Goal: Task Accomplishment & Management: Manage account settings

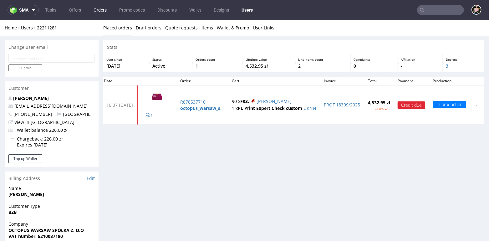
click at [99, 10] on link "Orders" at bounding box center [100, 10] width 21 height 10
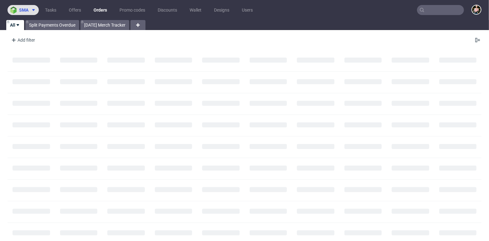
click at [22, 8] on span "sma" at bounding box center [23, 10] width 9 height 4
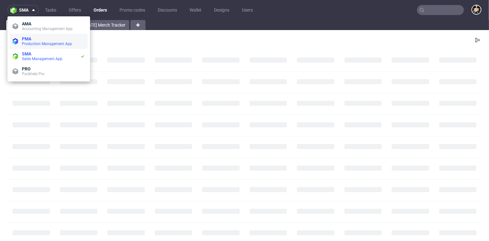
click at [32, 42] on span "Production Management App" at bounding box center [47, 44] width 50 height 4
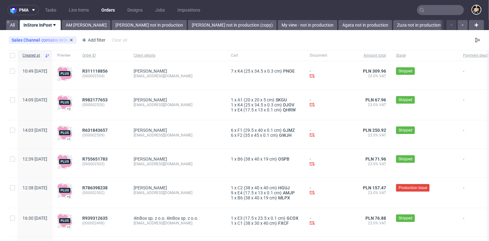
click at [62, 39] on div "Sales Channel contains InStore" at bounding box center [43, 40] width 62 height 5
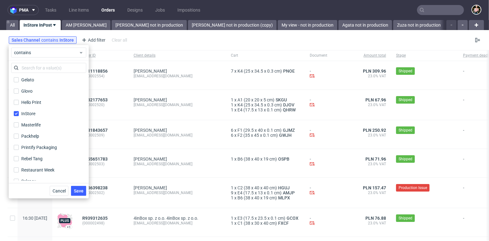
scroll to position [80, 0]
click at [18, 112] on input "InStore" at bounding box center [16, 113] width 5 height 5
checkbox input "false"
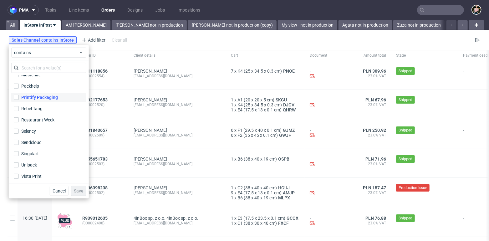
scroll to position [131, 0]
click at [16, 140] on input "Sendcloud" at bounding box center [16, 141] width 5 height 5
checkbox input "true"
click at [79, 189] on span "Save" at bounding box center [79, 191] width 10 height 4
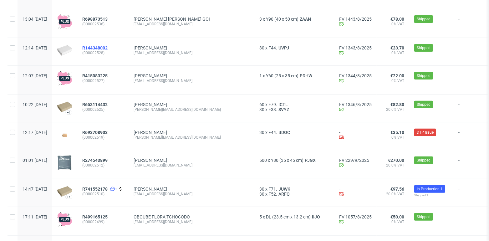
scroll to position [157, 0]
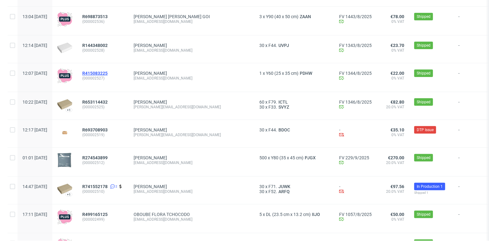
click at [108, 72] on span "R415083225" at bounding box center [94, 73] width 25 height 5
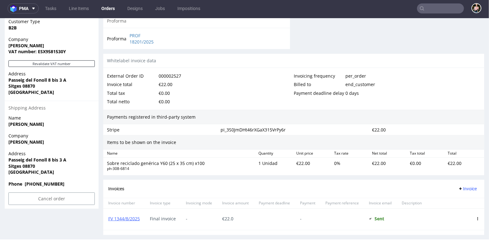
scroll to position [342, 0]
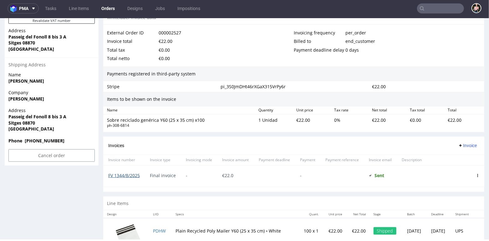
click at [130, 172] on link "FV 1344/8/2025" at bounding box center [124, 175] width 32 height 6
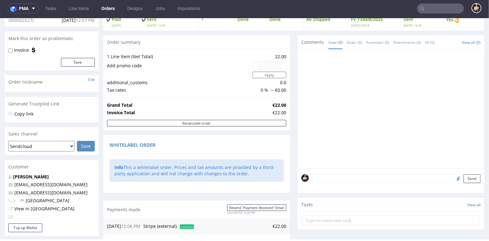
scroll to position [0, 0]
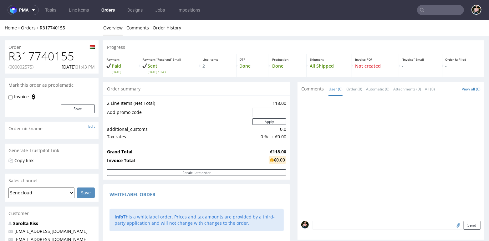
click at [430, 11] on input "text" at bounding box center [440, 10] width 47 height 10
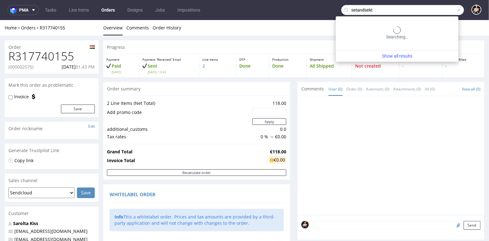
type input "setandsekt"
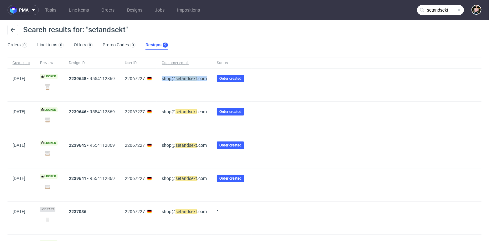
drag, startPoint x: 214, startPoint y: 79, endPoint x: 168, endPoint y: 78, distance: 46.6
click at [168, 78] on div "shop@ setandsekt .com" at bounding box center [184, 85] width 55 height 33
copy span "shop@ setandsekt .com"
click at [457, 11] on span at bounding box center [459, 10] width 5 height 5
click at [449, 11] on input "text" at bounding box center [440, 10] width 47 height 10
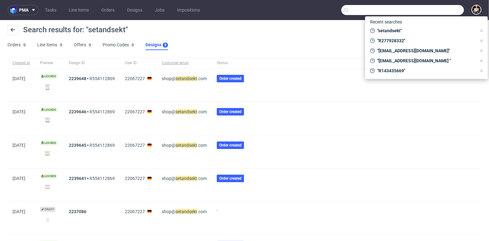
paste input "Timea"
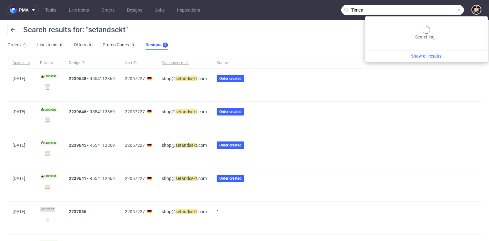
type input "Timea"
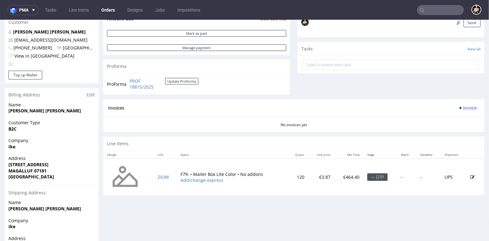
scroll to position [175, 0]
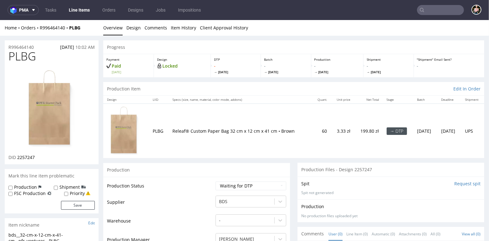
click at [121, 131] on img at bounding box center [125, 131] width 31 height 50
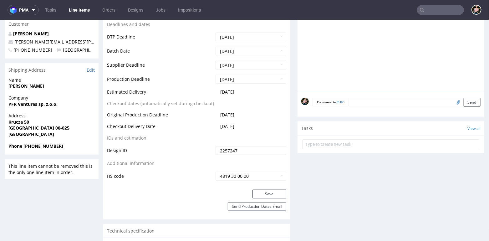
scroll to position [269, 0]
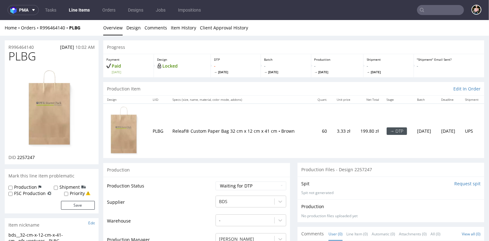
click at [49, 22] on div "Home Orders R996464140 PLBG Overview Design Comments Item History Client Approv…" at bounding box center [244, 28] width 489 height 16
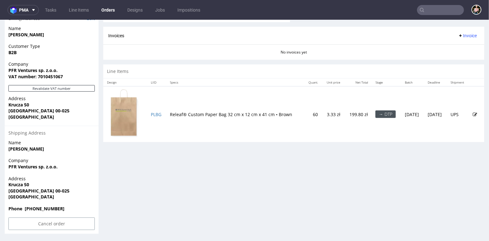
scroll to position [2, 0]
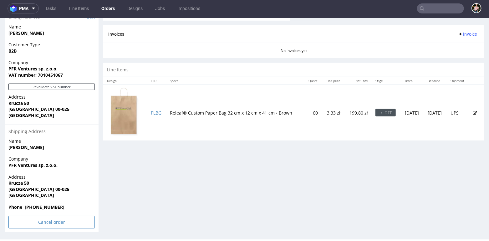
click at [49, 223] on input "Cancel order" at bounding box center [51, 222] width 86 height 13
click at [41, 203] on link "Yes" at bounding box center [42, 204] width 18 height 9
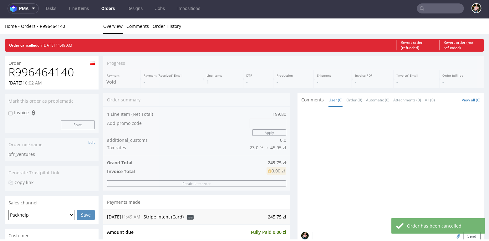
scroll to position [77, 0]
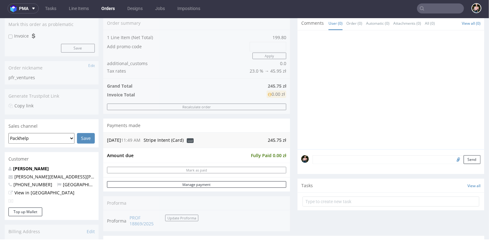
click at [427, 8] on input "text" at bounding box center [440, 8] width 47 height 10
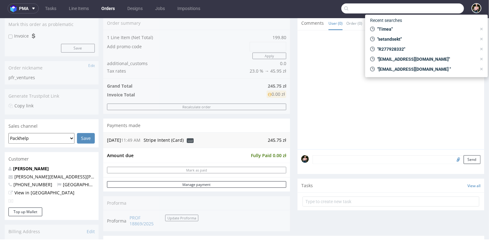
paste input "000002476"
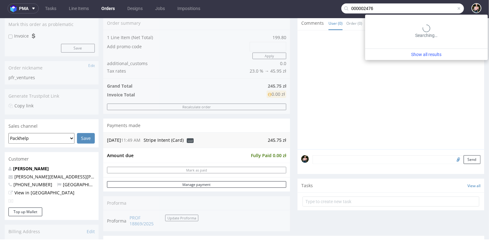
type input "000002476"
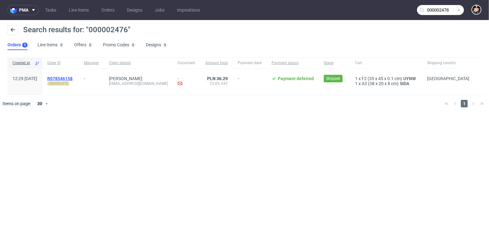
click at [73, 79] on span "R078546158" at bounding box center [59, 78] width 25 height 5
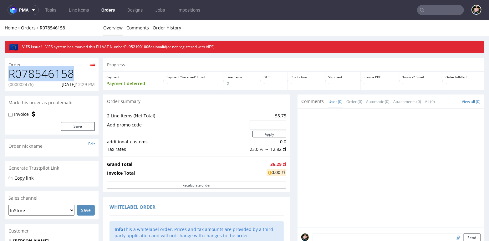
drag, startPoint x: 73, startPoint y: 74, endPoint x: 10, endPoint y: 74, distance: 63.6
click at [10, 74] on h1 "R078546158" at bounding box center [51, 73] width 86 height 13
copy h1 "R078546158"
drag, startPoint x: 34, startPoint y: 85, endPoint x: 10, endPoint y: 85, distance: 24.4
click at [10, 85] on p "(000002476)" at bounding box center [20, 84] width 25 height 6
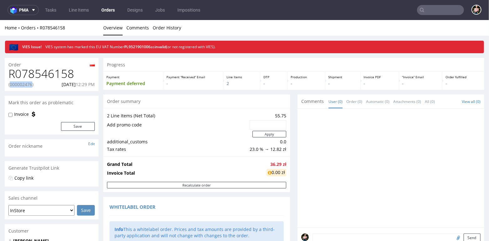
copy p "000002476"
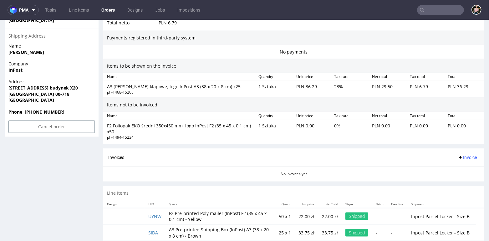
scroll to position [399, 0]
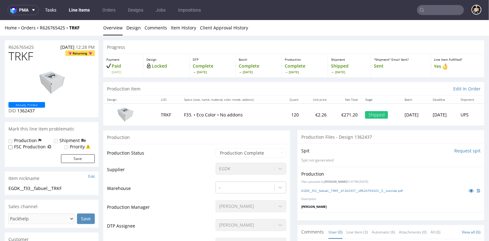
click at [51, 11] on link "Tasks" at bounding box center [50, 10] width 19 height 10
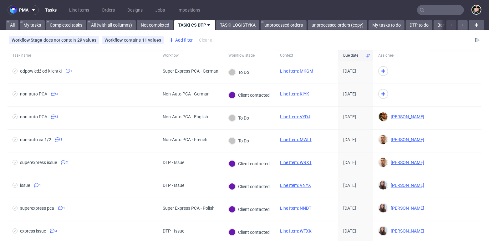
click at [179, 39] on div "Add filter" at bounding box center [181, 40] width 28 height 10
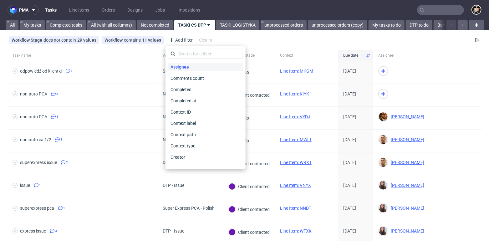
click at [186, 67] on span "Assignee" at bounding box center [179, 67] width 23 height 9
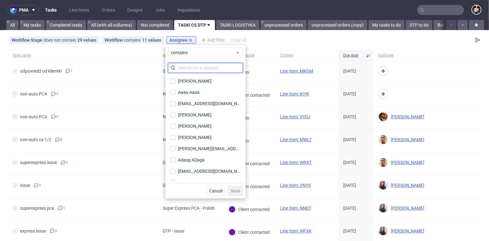
click at [186, 67] on input "text" at bounding box center [205, 68] width 75 height 10
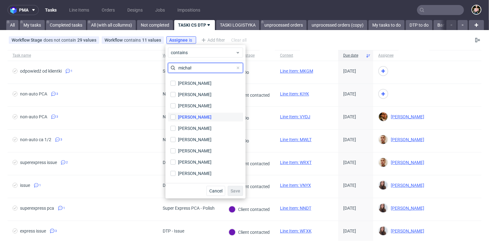
scroll to position [41, 0]
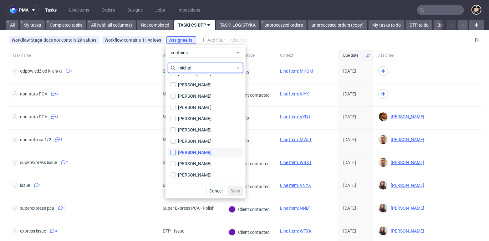
type input "michał"
click at [174, 153] on input "Michał Rachański" at bounding box center [173, 152] width 5 height 5
checkbox input "true"
click at [237, 190] on span "Save" at bounding box center [236, 191] width 10 height 4
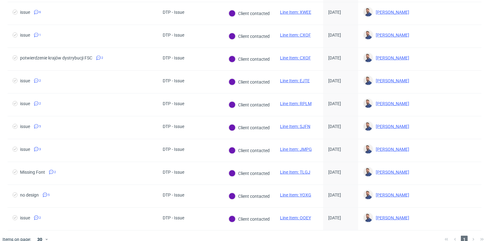
scroll to position [425, 0]
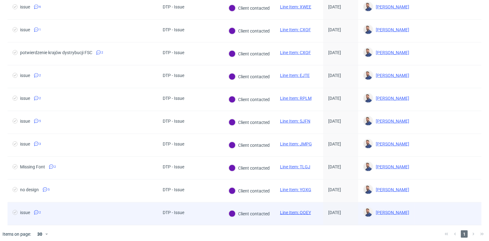
click at [295, 210] on link "Line Item: OOEY" at bounding box center [295, 212] width 31 height 5
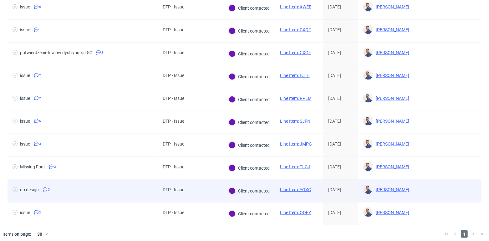
click at [298, 187] on link "Line Item: YOXG" at bounding box center [295, 189] width 31 height 5
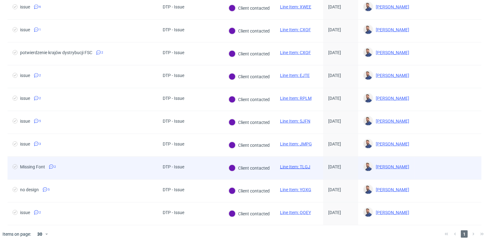
click at [298, 164] on link "Line Item: TLGJ" at bounding box center [295, 166] width 30 height 5
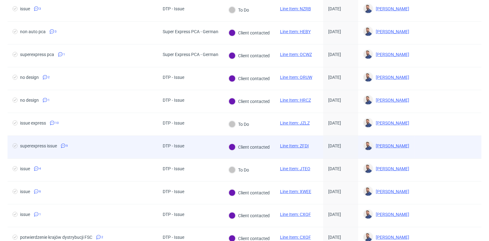
scroll to position [251, 0]
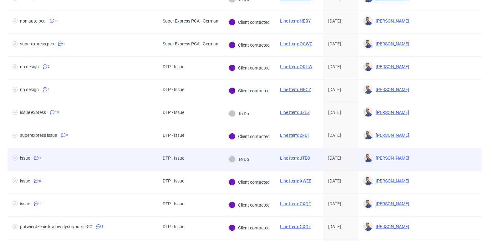
click at [296, 157] on link "Line Item: JTEO" at bounding box center [295, 158] width 30 height 5
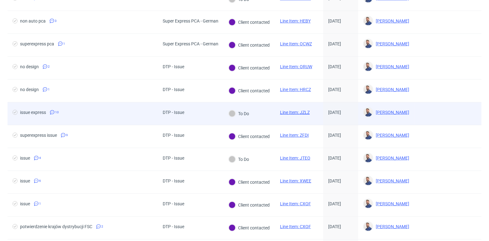
click at [291, 110] on link "Line Item: JZLZ" at bounding box center [295, 112] width 30 height 5
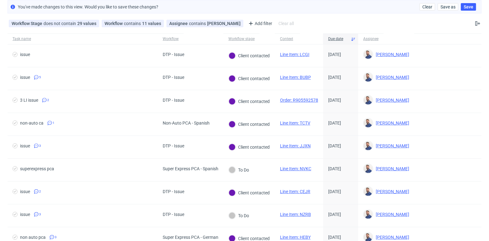
scroll to position [0, 0]
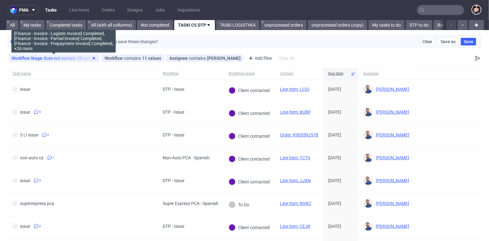
click at [94, 59] on icon at bounding box center [93, 58] width 5 height 5
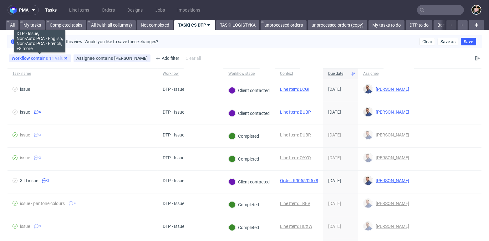
click at [66, 57] on use at bounding box center [65, 58] width 3 height 3
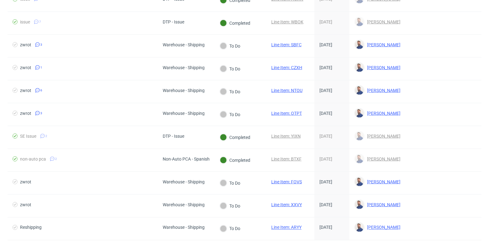
scroll to position [539, 0]
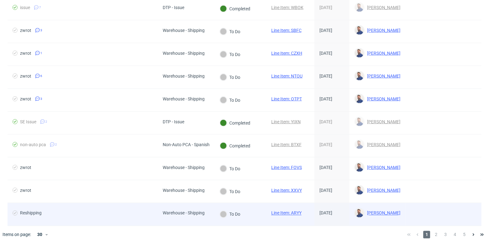
click at [255, 209] on div "To Do" at bounding box center [241, 214] width 52 height 23
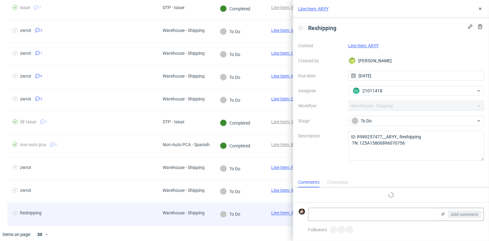
scroll to position [5, 0]
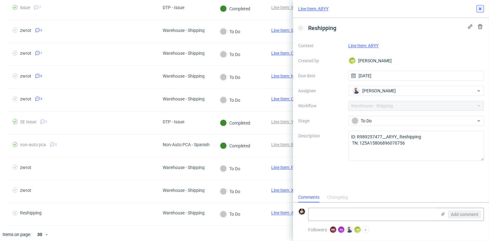
click at [480, 10] on icon at bounding box center [480, 8] width 5 height 5
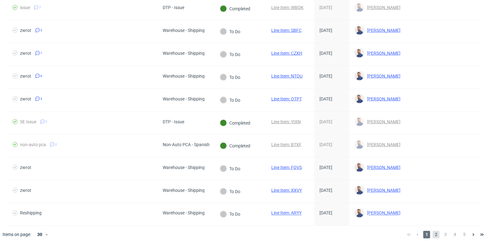
click at [433, 231] on span "2" at bounding box center [436, 235] width 7 height 8
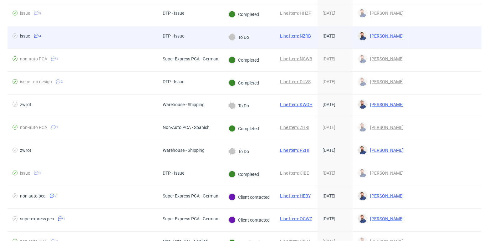
scroll to position [539, 0]
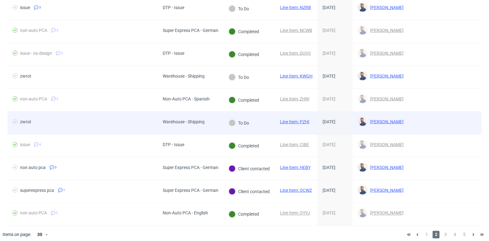
click at [242, 122] on span "To Do" at bounding box center [239, 123] width 21 height 8
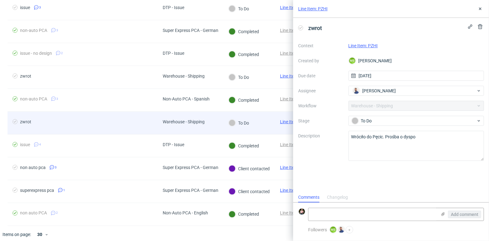
scroll to position [5, 0]
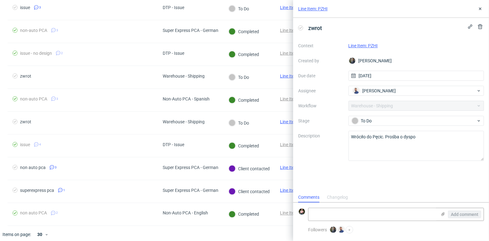
click at [363, 44] on link "Line Item: PZHI" at bounding box center [363, 45] width 29 height 5
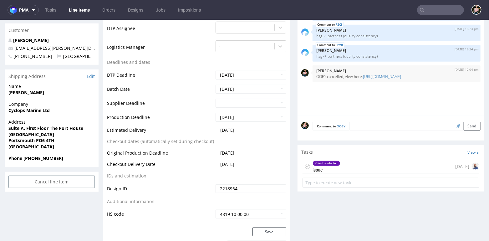
scroll to position [223, 0]
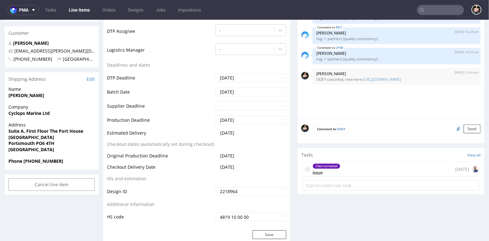
click at [306, 168] on use at bounding box center [307, 169] width 3 height 2
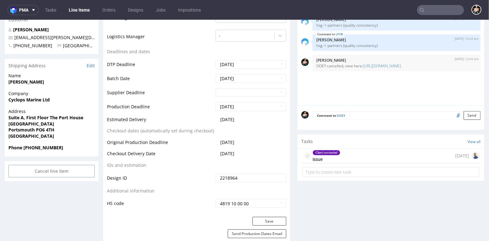
scroll to position [242, 0]
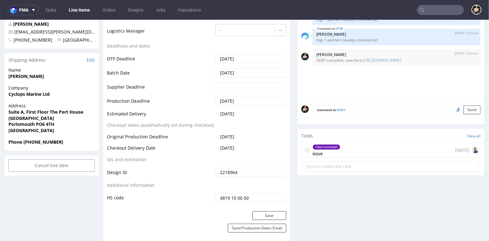
click at [305, 148] on icon at bounding box center [307, 149] width 5 height 5
click at [362, 149] on div "Client contacted issue 3 months ago" at bounding box center [391, 150] width 177 height 15
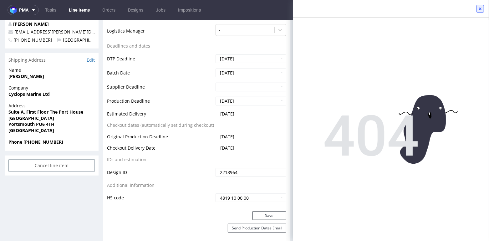
click at [483, 8] on icon at bounding box center [480, 8] width 5 height 5
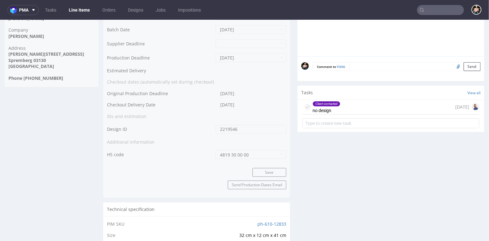
scroll to position [320, 0]
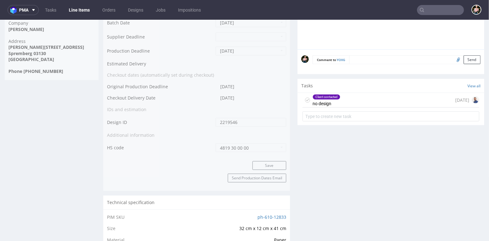
click at [306, 99] on use at bounding box center [307, 100] width 3 height 2
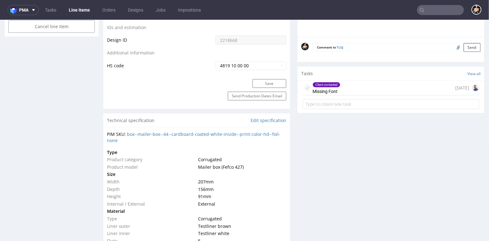
scroll to position [365, 0]
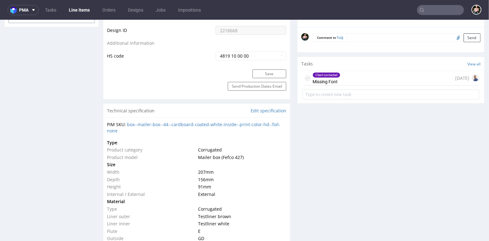
click at [305, 77] on icon at bounding box center [307, 77] width 5 height 5
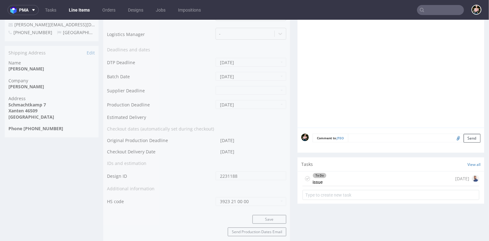
scroll to position [289, 0]
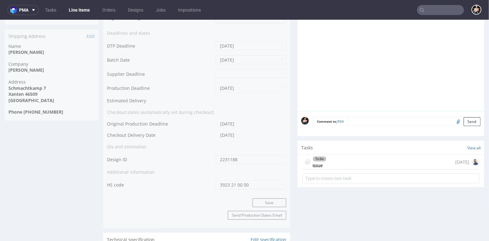
click at [305, 160] on icon at bounding box center [307, 161] width 5 height 5
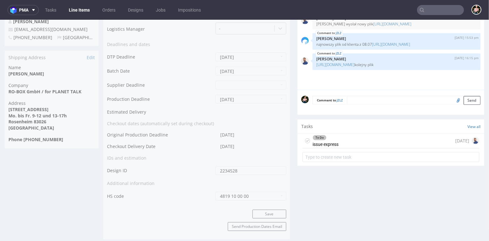
scroll to position [291, 0]
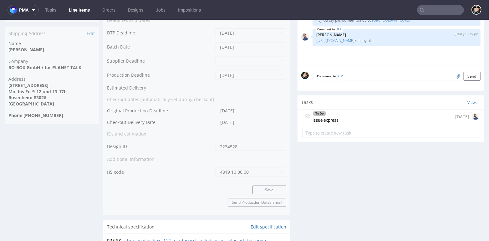
click at [306, 115] on use at bounding box center [307, 116] width 3 height 2
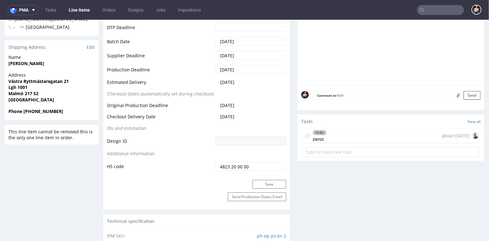
scroll to position [253, 0]
click at [338, 132] on div "To Do zwrot about 2 months ago" at bounding box center [391, 135] width 177 height 15
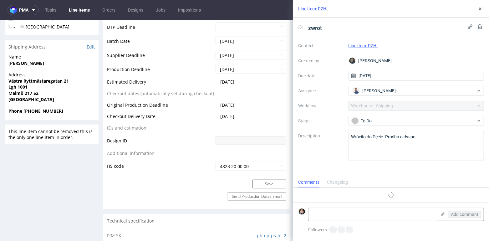
scroll to position [5, 0]
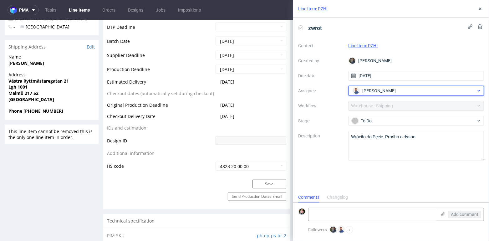
click at [381, 91] on span "Michał Rachański" at bounding box center [379, 91] width 33 height 6
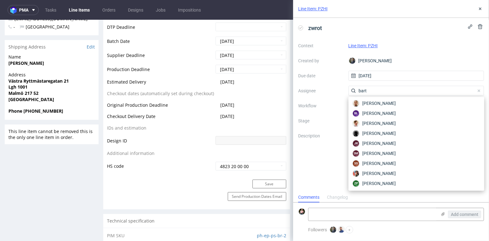
scroll to position [0, 0]
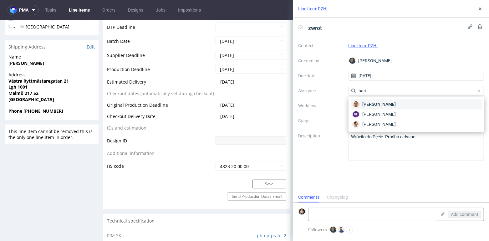
type input "bart"
click at [386, 105] on span "Bartłomiej Leśniczuk" at bounding box center [379, 104] width 33 height 6
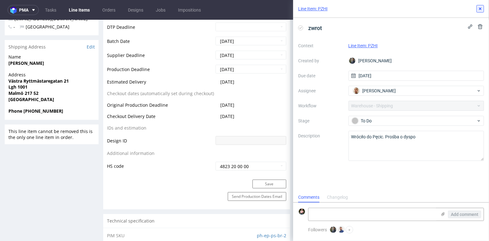
click at [479, 8] on use at bounding box center [480, 9] width 3 height 3
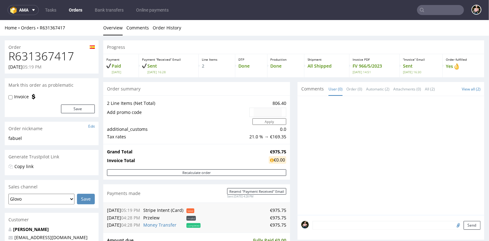
scroll to position [161, 0]
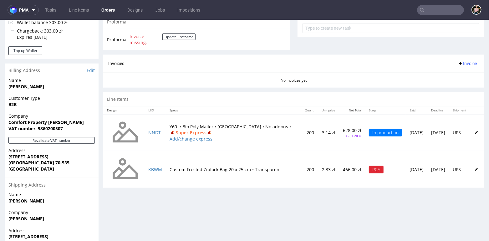
scroll to position [239, 0]
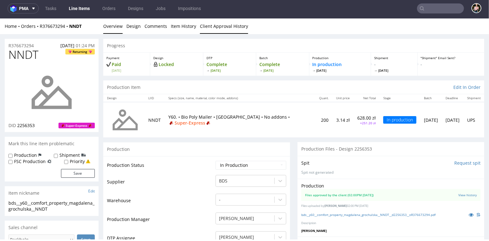
click at [230, 29] on link "Client Approval History" at bounding box center [224, 25] width 48 height 15
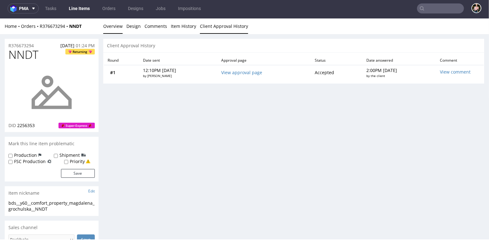
click at [109, 26] on link "Overview" at bounding box center [112, 25] width 19 height 15
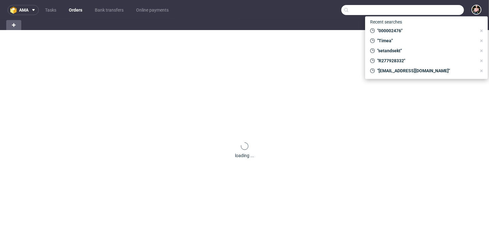
click at [430, 9] on input "text" at bounding box center [403, 10] width 123 height 10
paste input "R378637198"
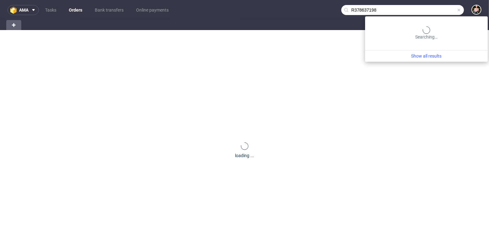
type input "R378637198"
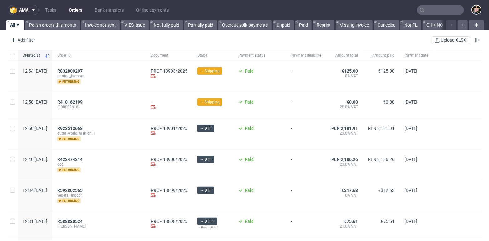
click at [440, 8] on input "text" at bounding box center [440, 10] width 47 height 10
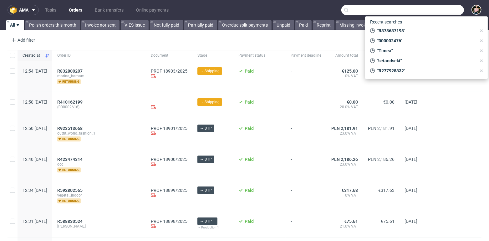
paste input "R378637198"
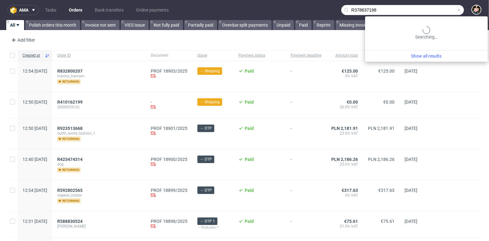
type input "R378637198"
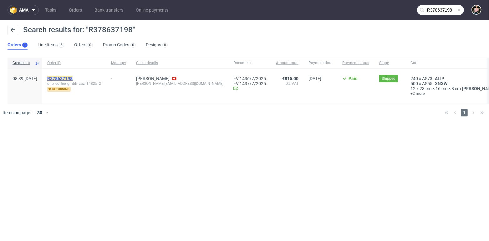
click at [73, 77] on mark "R378637198" at bounding box center [59, 78] width 25 height 5
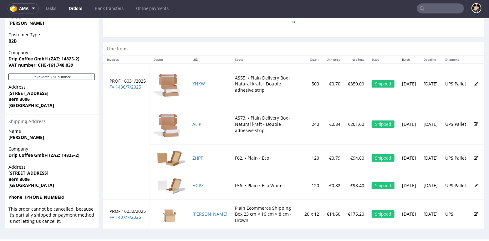
scroll to position [322, 0]
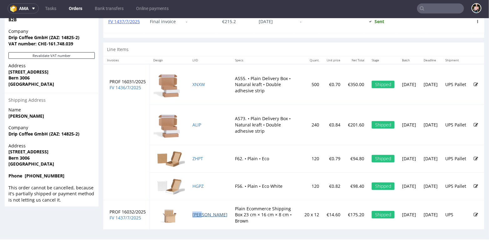
click at [199, 212] on link "[PERSON_NAME]" at bounding box center [210, 214] width 35 height 6
click at [198, 183] on link "HGPZ" at bounding box center [198, 186] width 11 height 6
click at [199, 155] on link "ZHPT" at bounding box center [198, 158] width 11 height 6
click at [197, 123] on link "ALIP" at bounding box center [197, 124] width 9 height 6
click at [198, 82] on link "XNXW" at bounding box center [199, 84] width 13 height 6
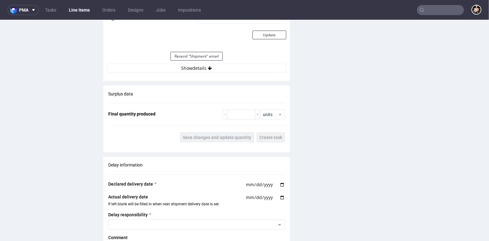
scroll to position [610, 0]
click at [188, 63] on button "Show details" at bounding box center [196, 67] width 179 height 9
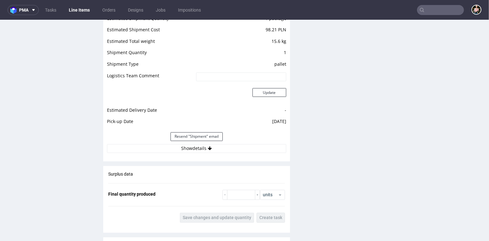
scroll to position [630, 0]
click at [190, 150] on button "Show details" at bounding box center [196, 148] width 179 height 9
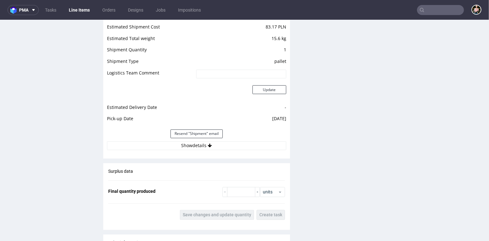
scroll to position [659, 0]
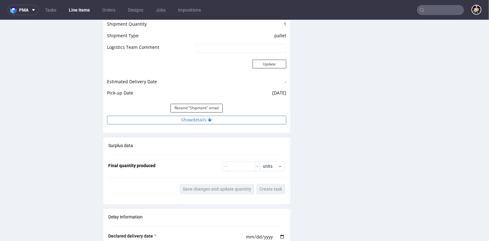
click at [204, 119] on button "Show details" at bounding box center [196, 120] width 179 height 9
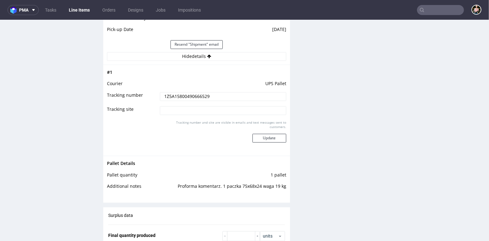
scroll to position [722, 0]
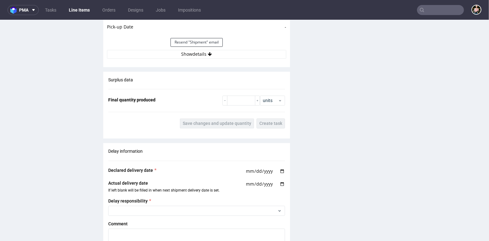
scroll to position [766, 0]
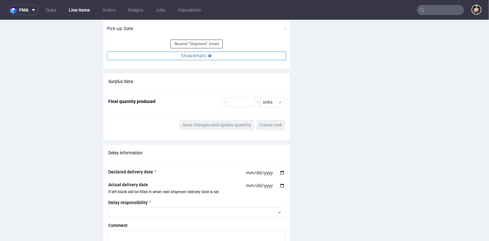
click at [202, 55] on button "Show details" at bounding box center [196, 55] width 179 height 9
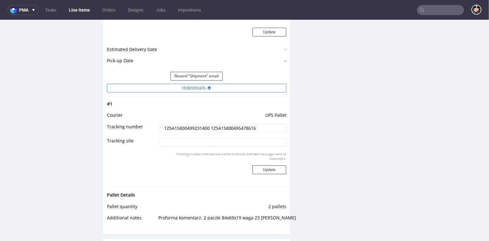
scroll to position [736, 0]
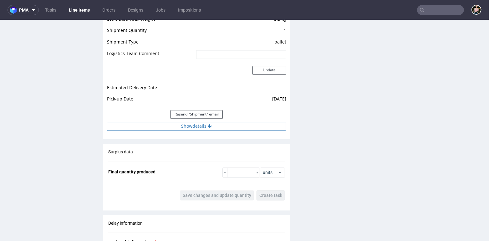
scroll to position [713, 0]
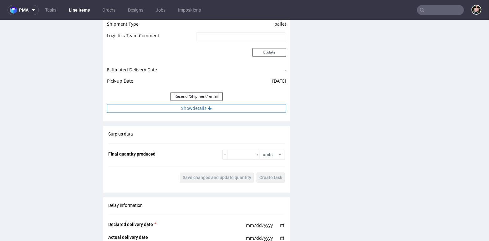
click at [211, 107] on button "Show details" at bounding box center [196, 108] width 179 height 9
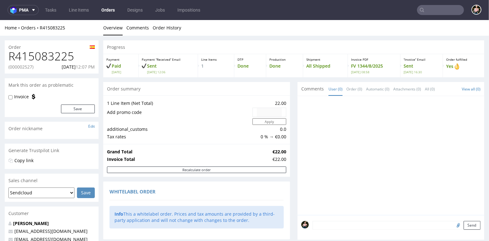
scroll to position [2, 0]
